Goal: Communication & Community: Answer question/provide support

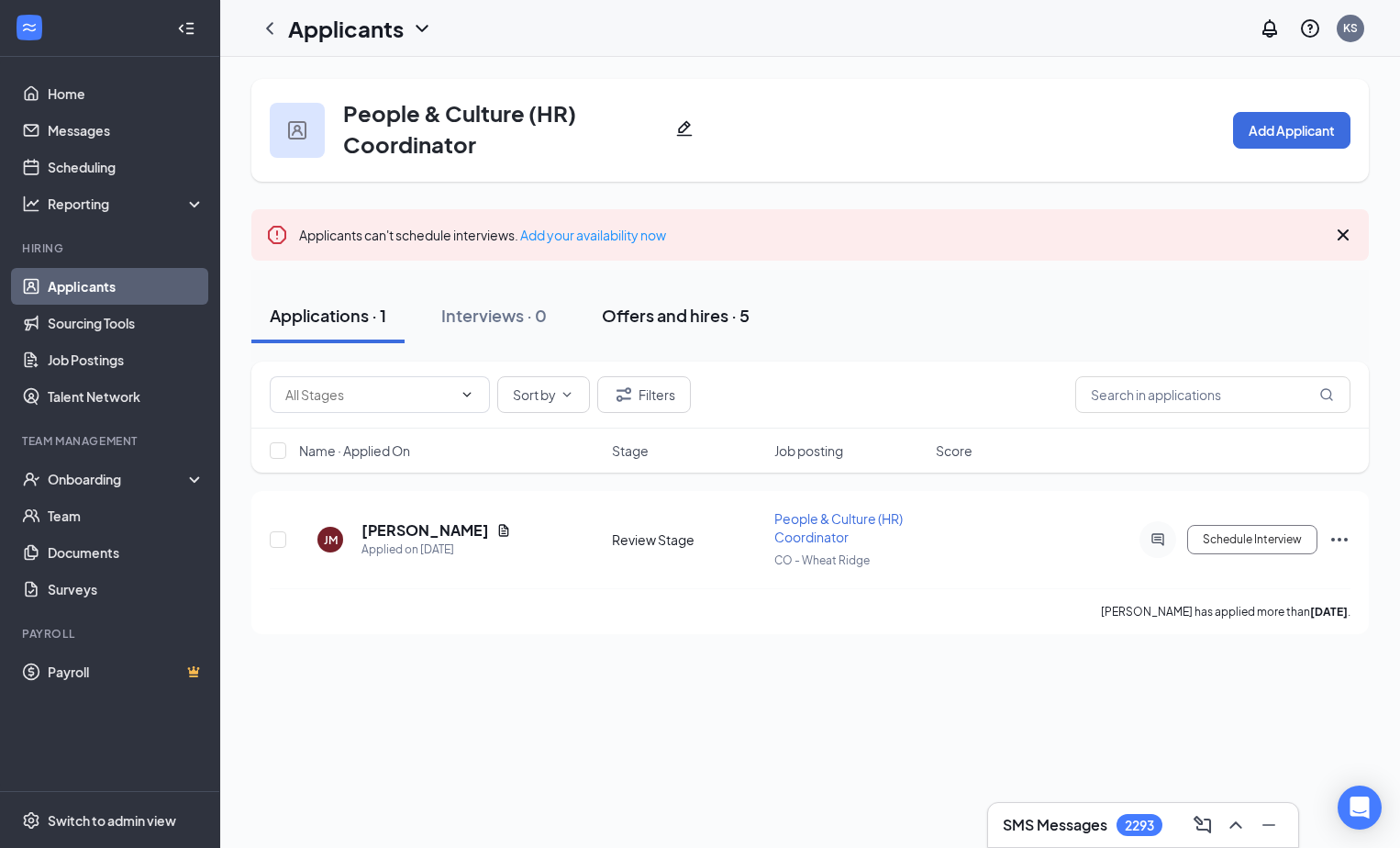
click at [696, 315] on div "Offers and hires · 5" at bounding box center [676, 315] width 148 height 23
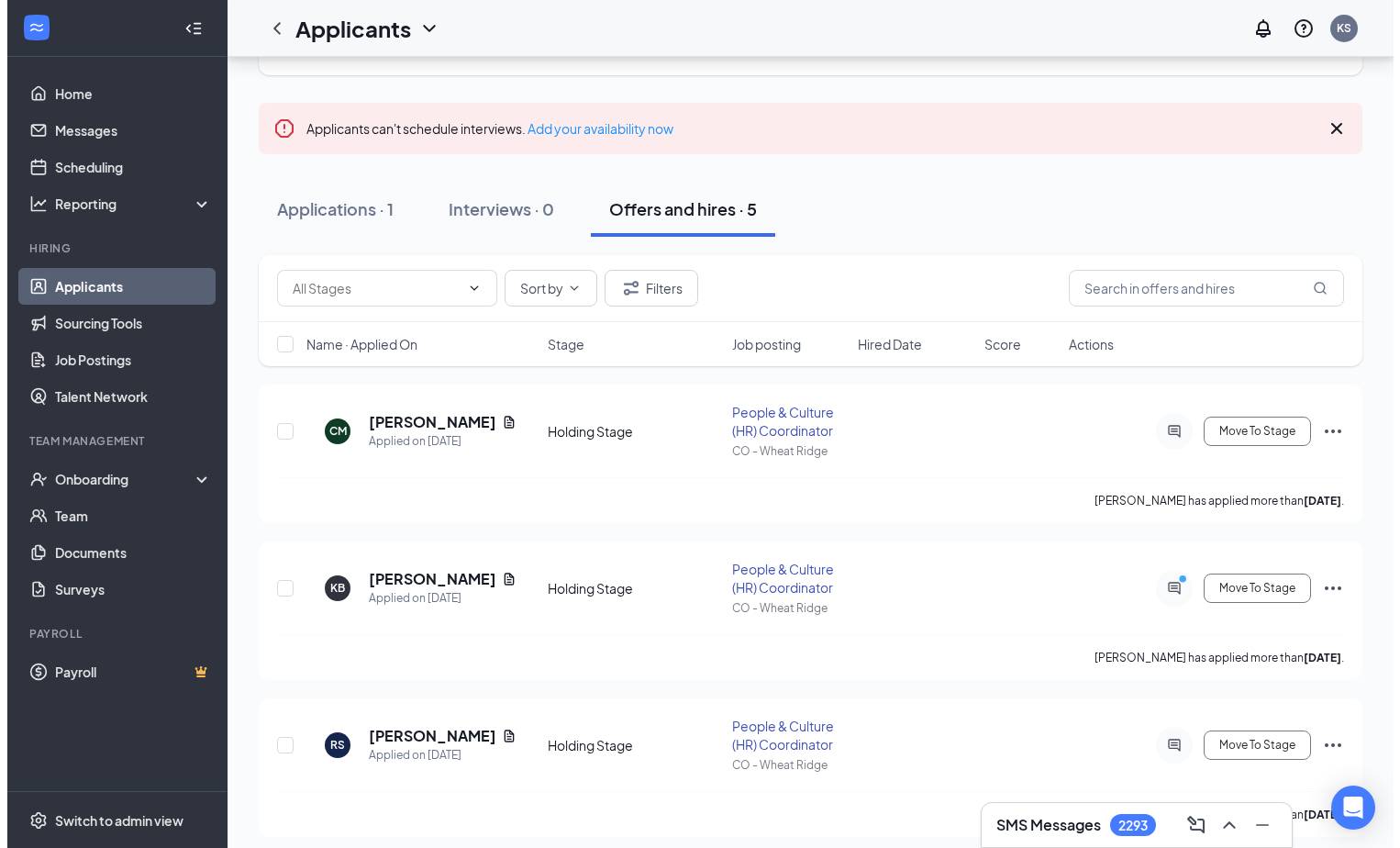
scroll to position [64, 0]
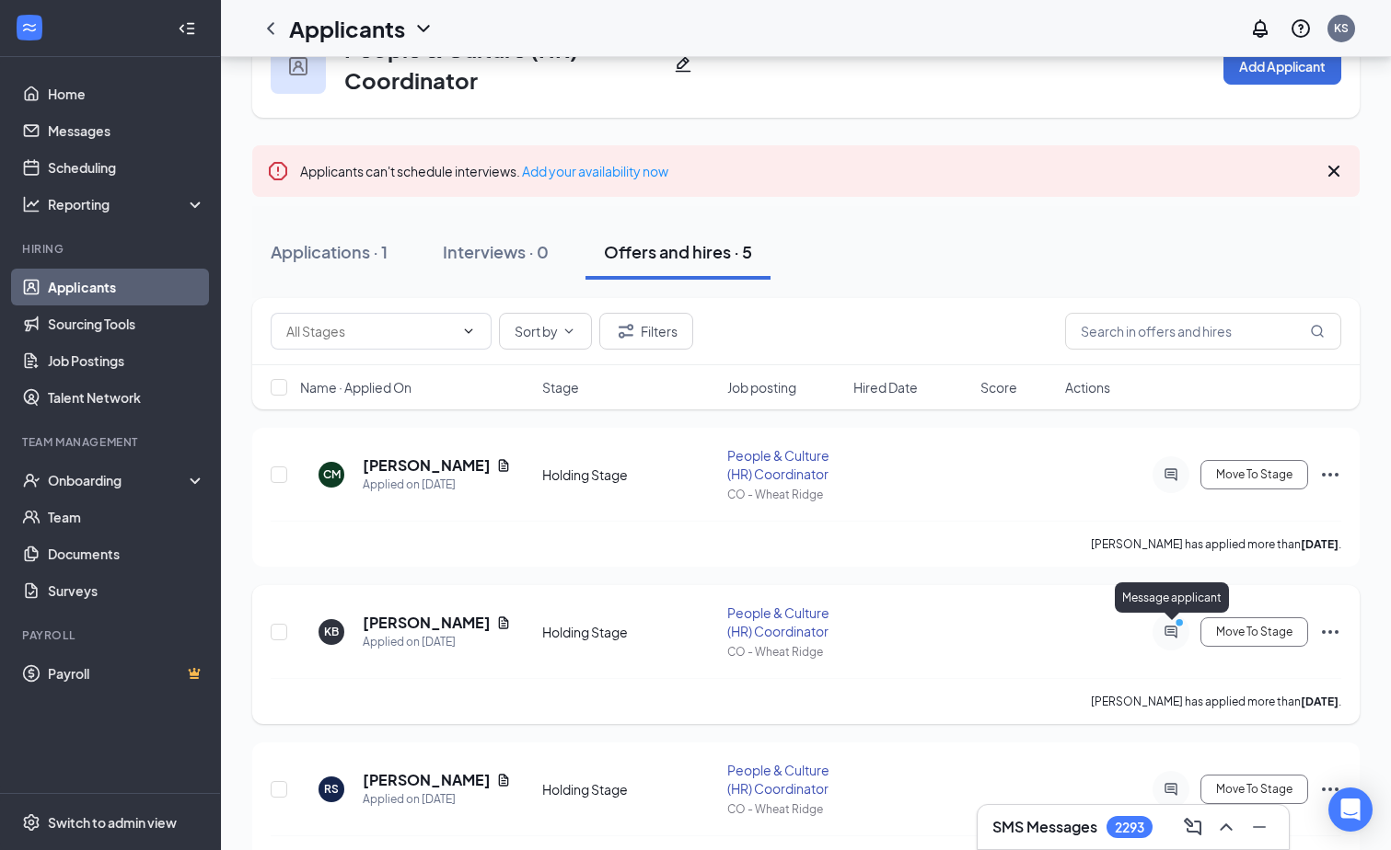
click at [1173, 625] on icon "PrimaryDot" at bounding box center [1182, 625] width 22 height 15
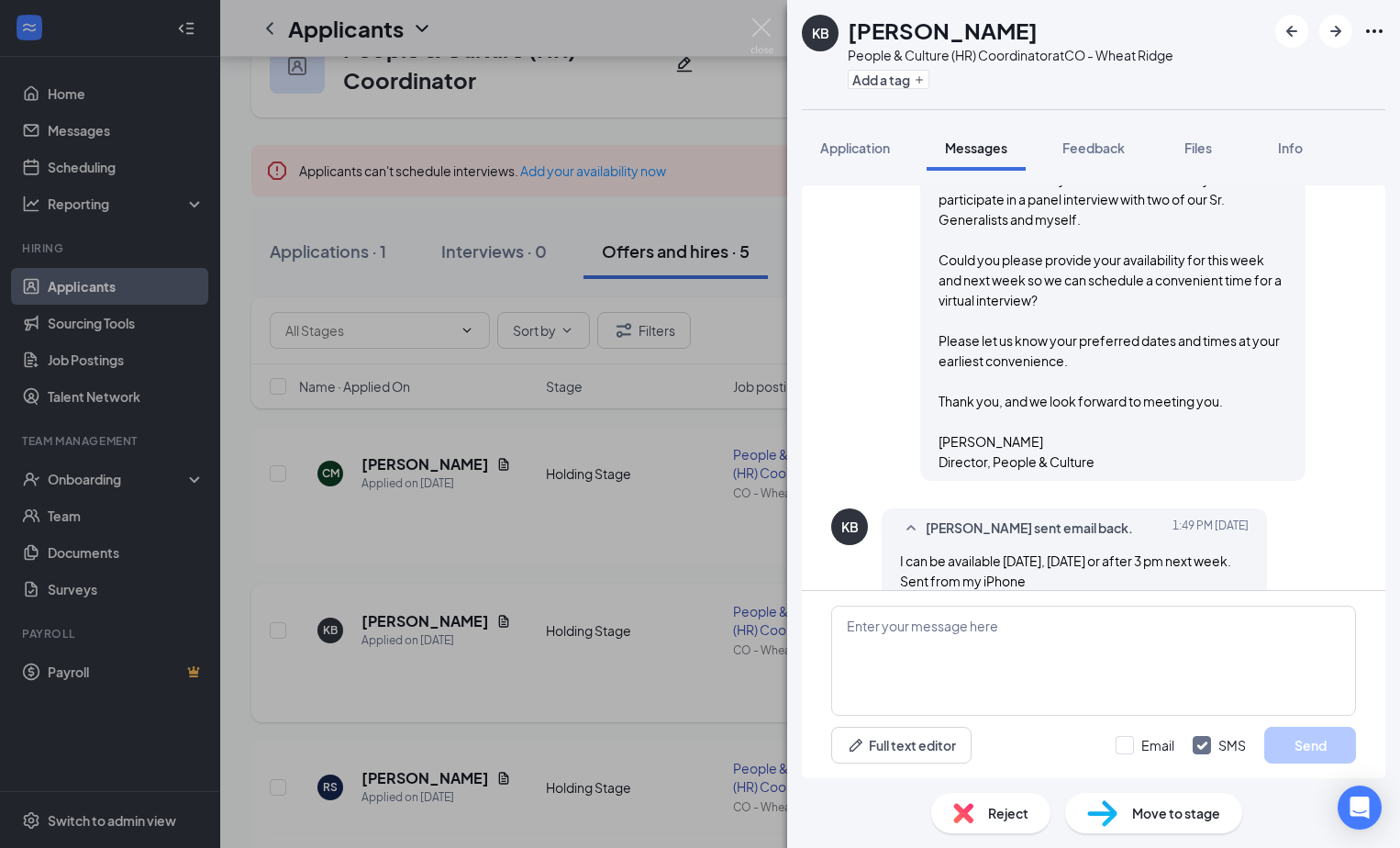
scroll to position [2076, 0]
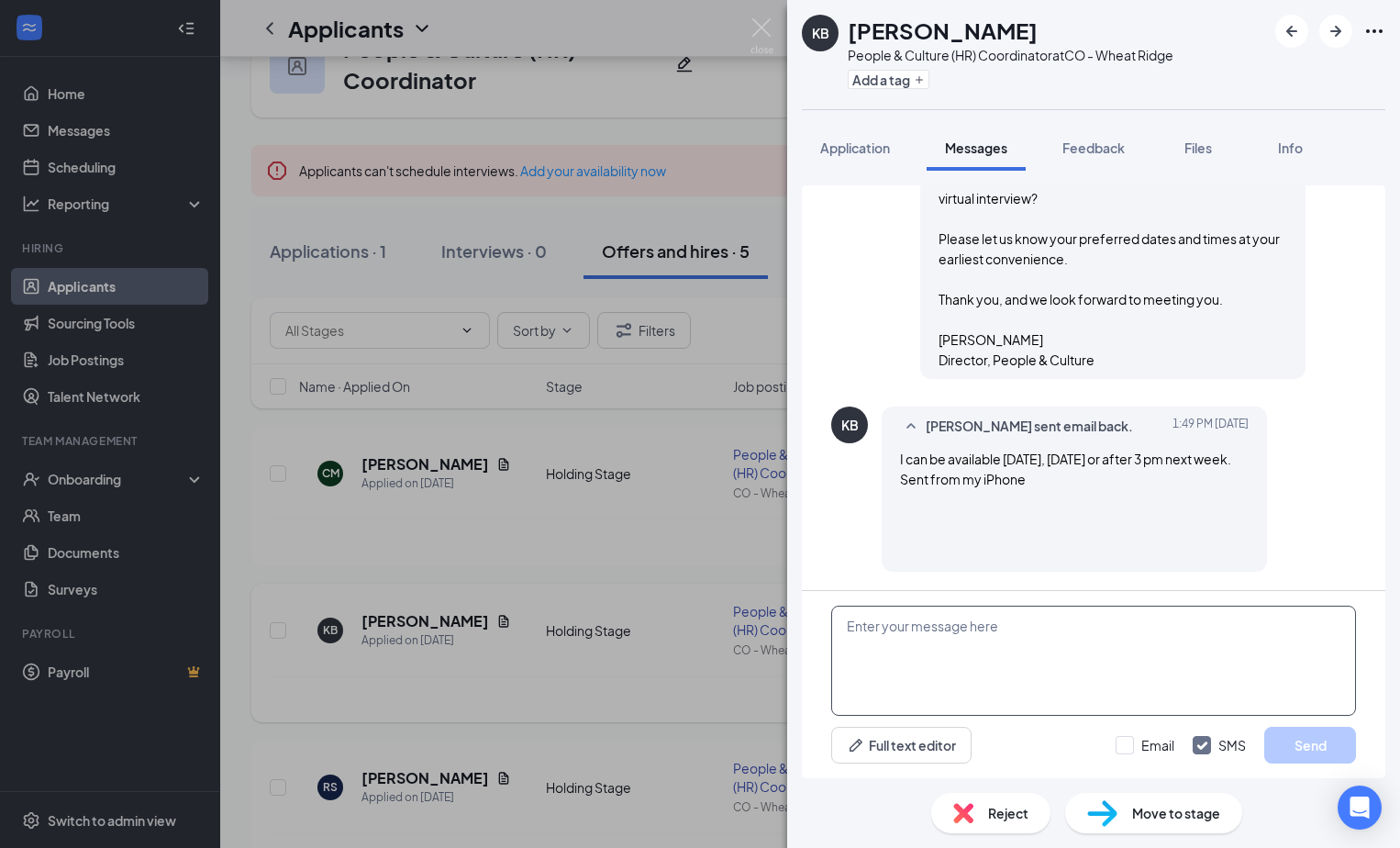
click at [950, 630] on textarea at bounding box center [1094, 660] width 525 height 110
click at [1091, 623] on textarea "Would you be available [DATE], 9:00am" at bounding box center [1094, 660] width 525 height 110
type textarea "Would you be available [DATE], 9:30a?"
click at [1302, 749] on button "Send" at bounding box center [1310, 745] width 92 height 37
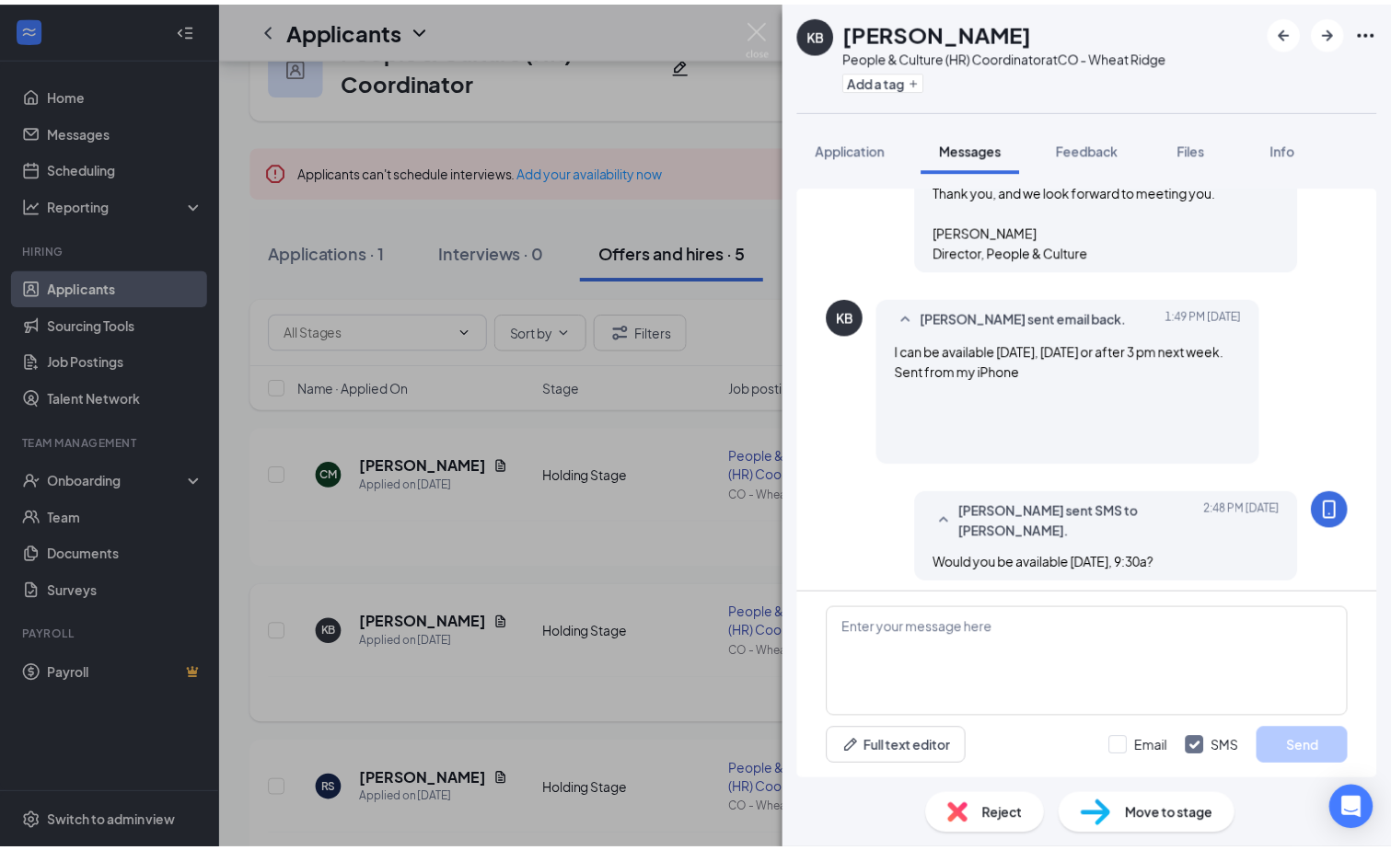
scroll to position [2199, 0]
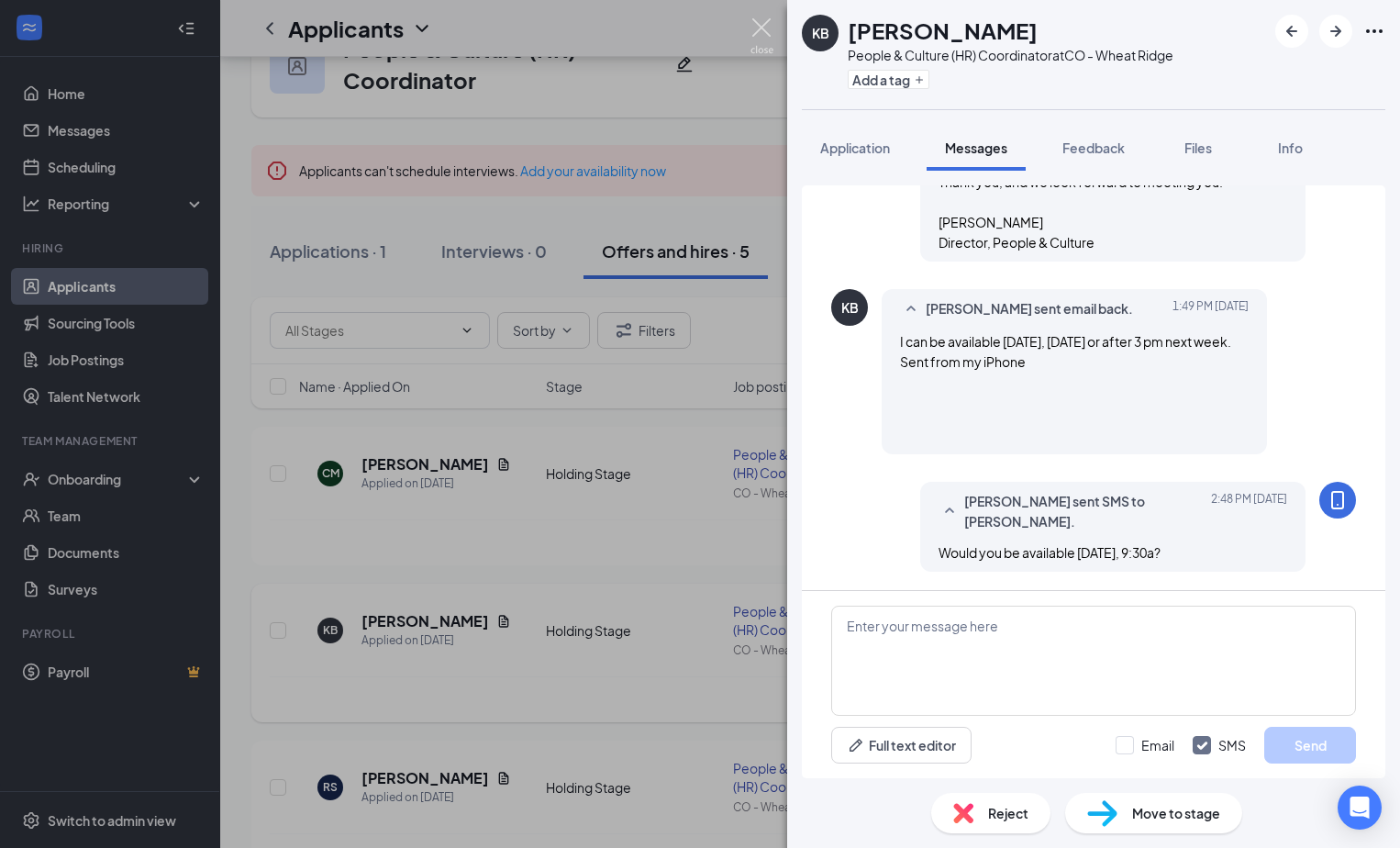
click at [769, 24] on img at bounding box center [762, 36] width 23 height 36
